Goal: Navigation & Orientation: Find specific page/section

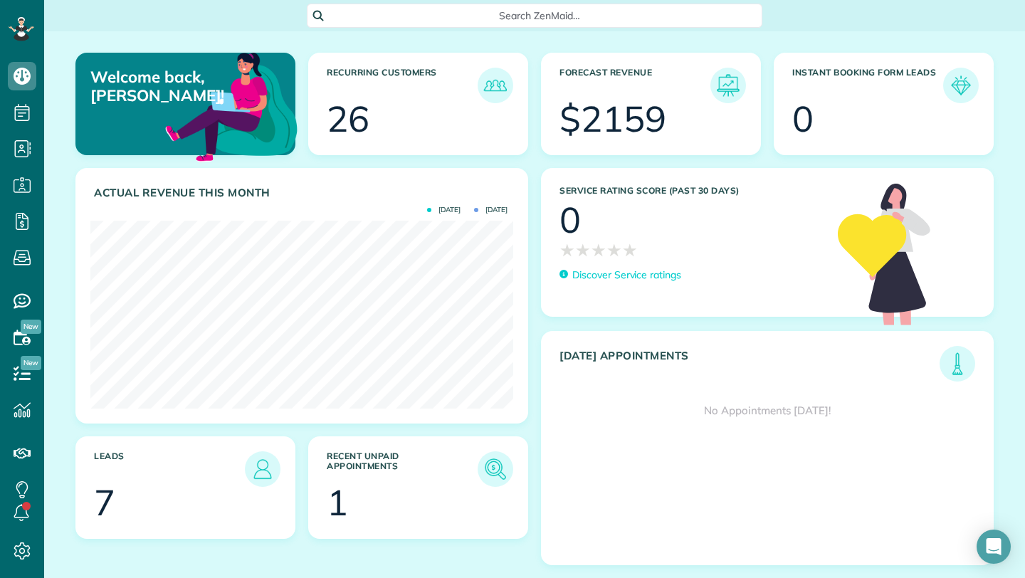
scroll to position [578, 44]
click at [260, 464] on img at bounding box center [262, 469] width 33 height 33
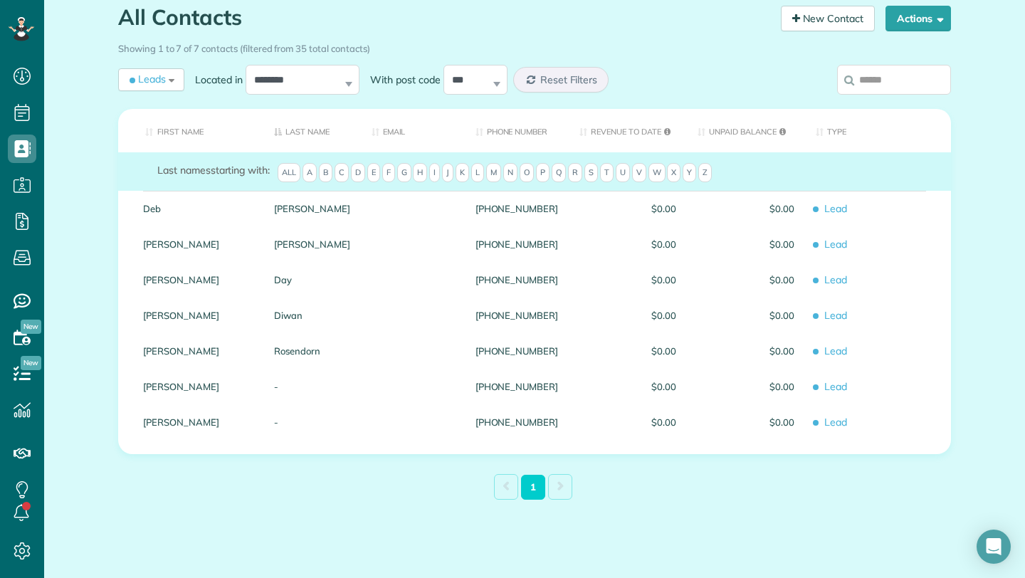
scroll to position [59, 0]
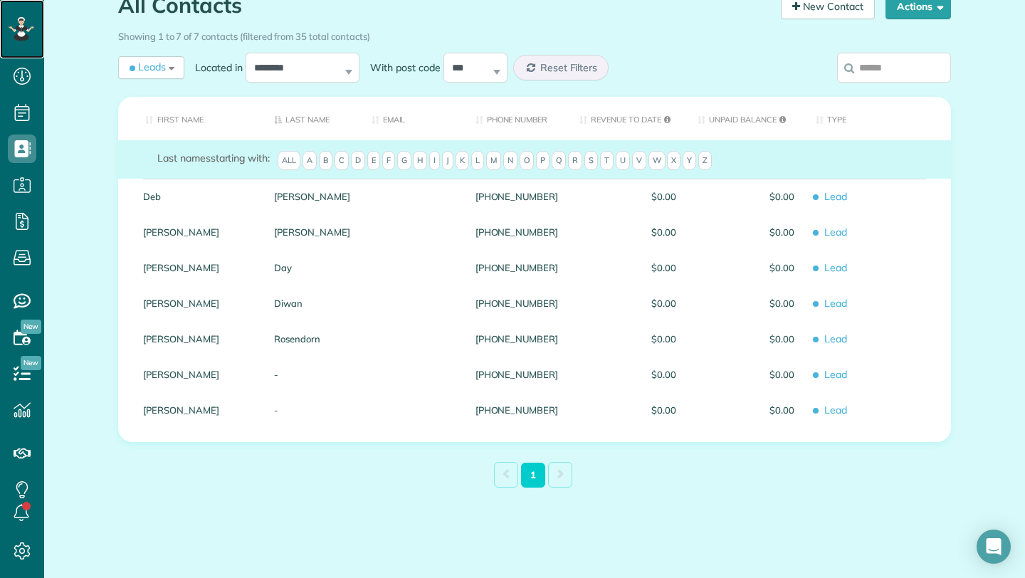
click at [24, 38] on icon at bounding box center [21, 29] width 24 height 24
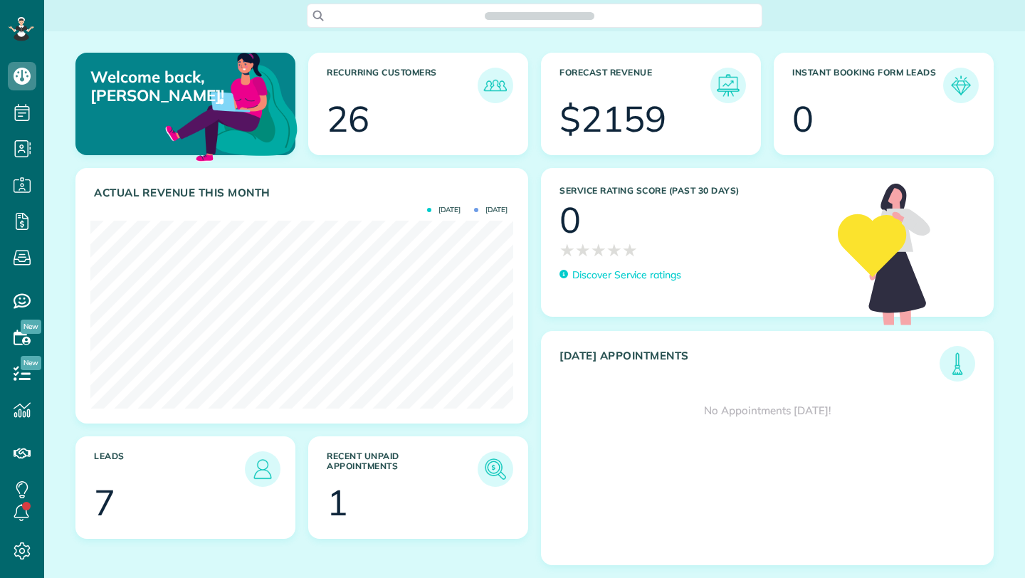
scroll to position [188, 423]
